Goal: Information Seeking & Learning: Learn about a topic

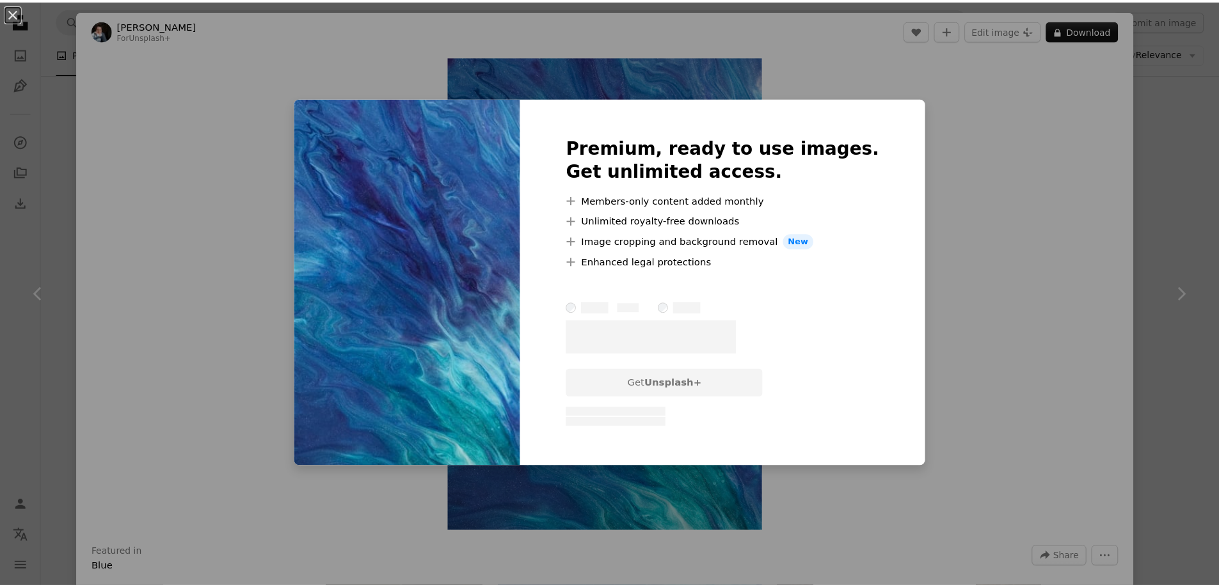
scroll to position [0, 340]
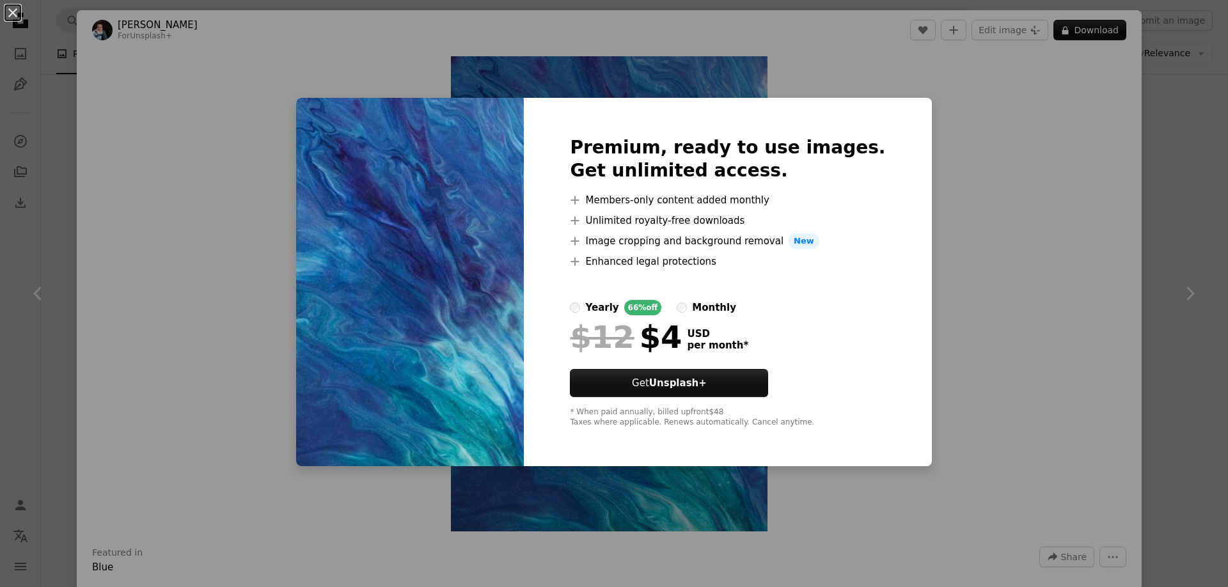
click at [950, 248] on div "An X shape Premium, ready to use images. Get unlimited access. A plus sign Memb…" at bounding box center [614, 293] width 1228 height 587
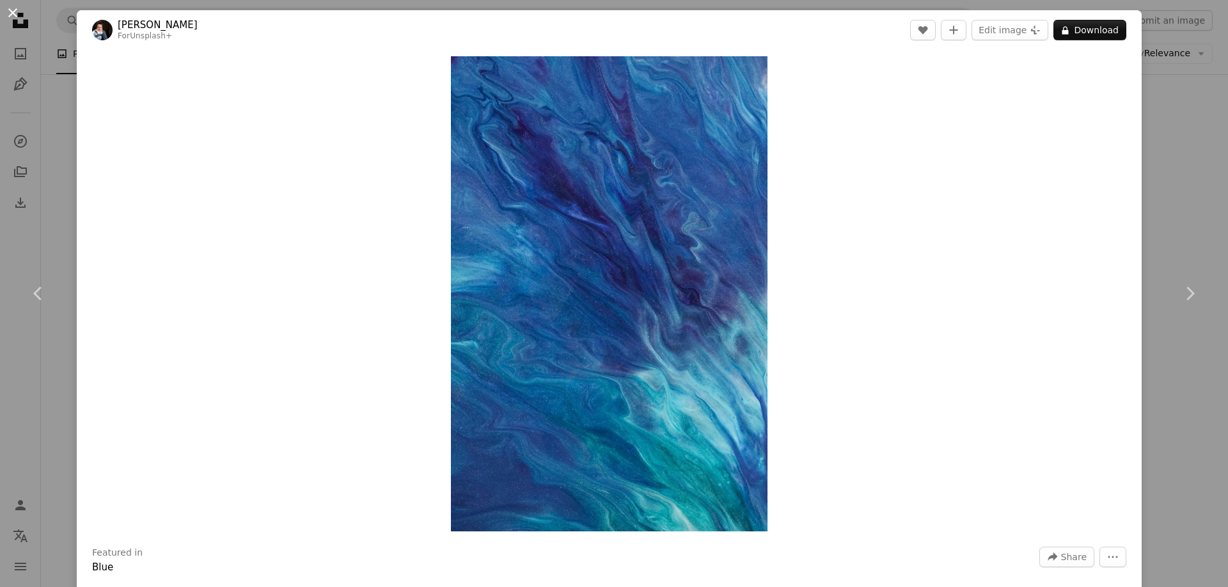
click at [14, 12] on button "An X shape" at bounding box center [12, 12] width 15 height 15
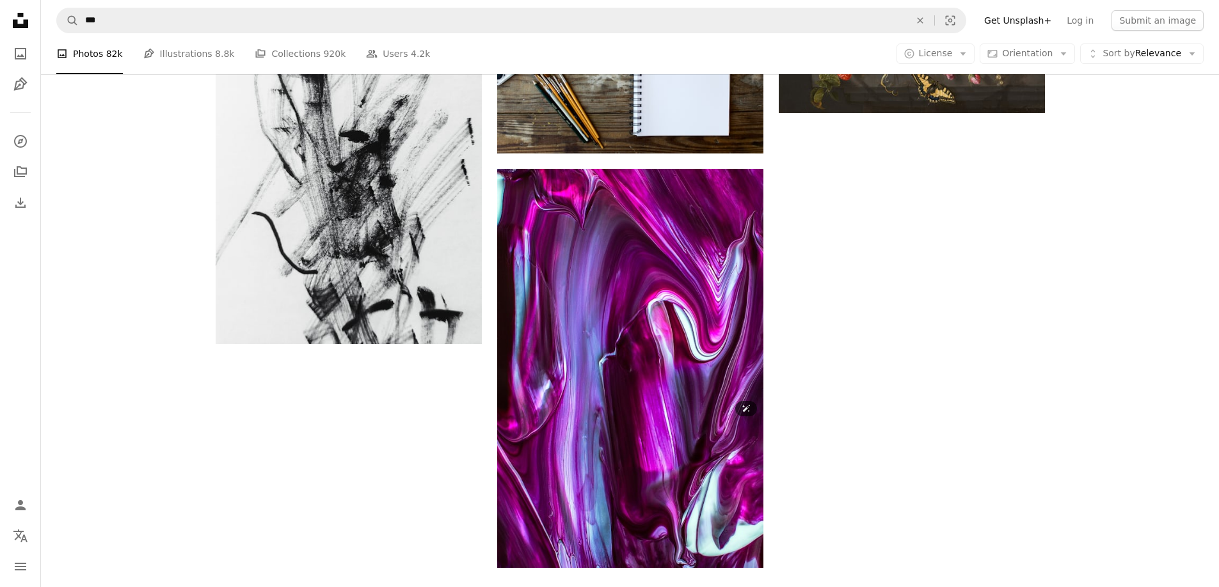
scroll to position [4332, 0]
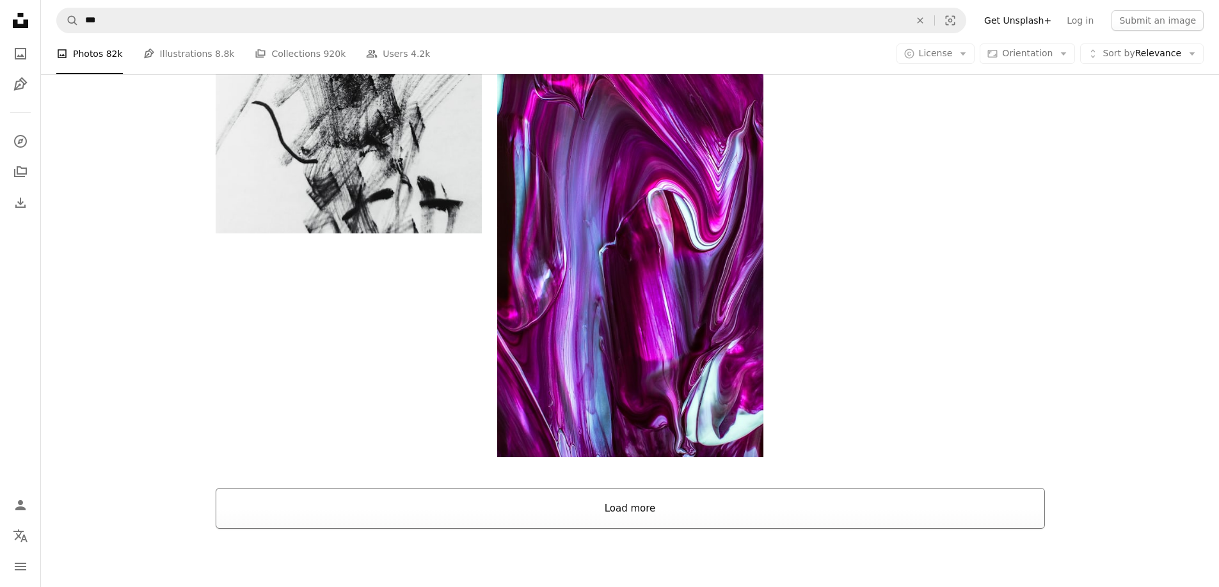
click at [613, 488] on button "Load more" at bounding box center [630, 508] width 829 height 41
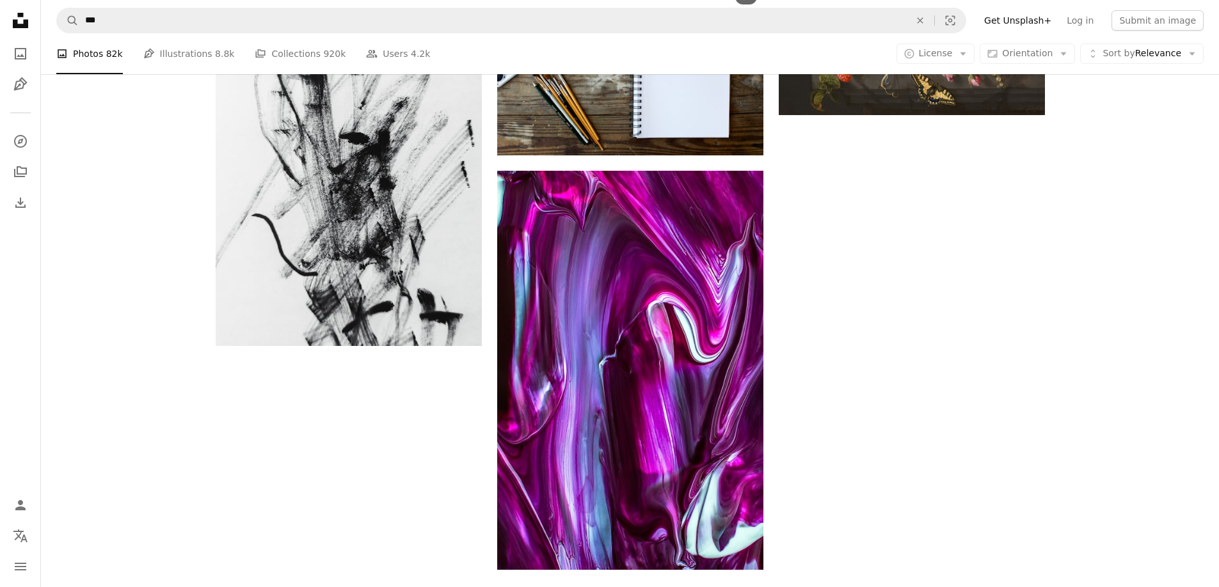
scroll to position [4603, 0]
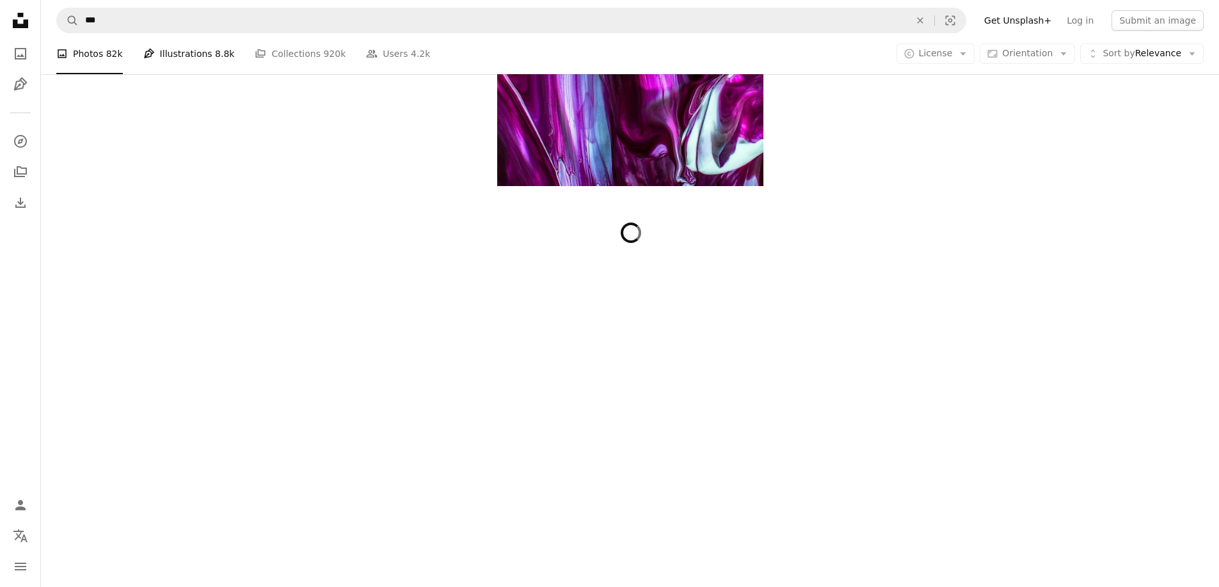
click at [194, 58] on link "Pen Tool Illustrations 8.8k" at bounding box center [188, 53] width 91 height 41
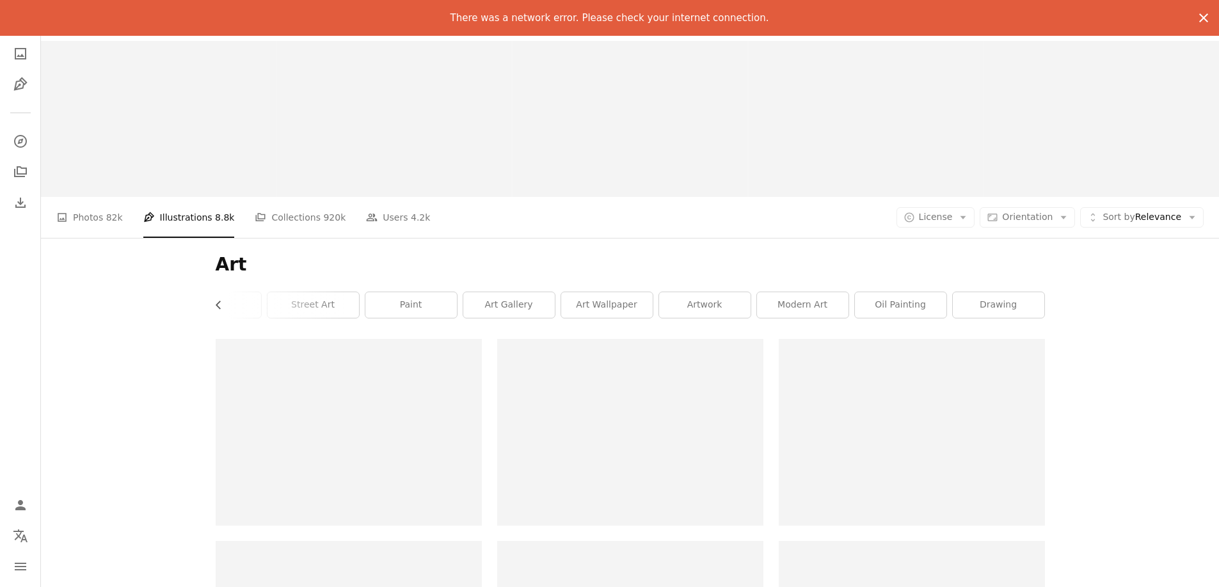
click at [1202, 8] on button "An X shape" at bounding box center [1203, 18] width 31 height 31
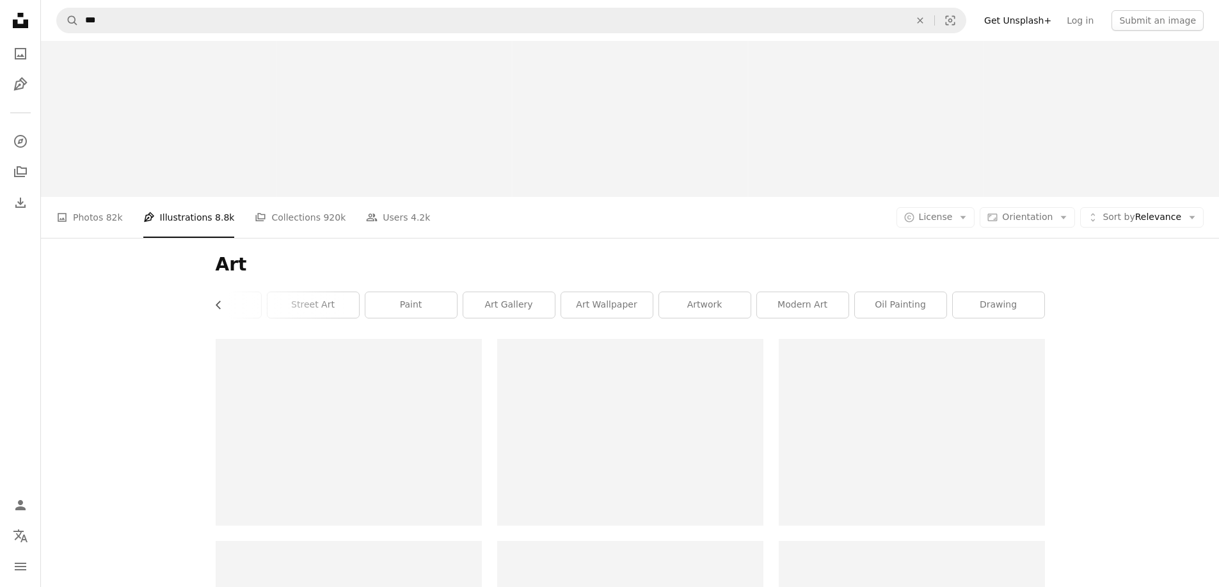
click at [0, 395] on nav "Unsplash logo Unsplash Home A photo Pen Tool A compass A stack of folders Downl…" at bounding box center [20, 293] width 41 height 587
